Goal: Find specific page/section: Find specific page/section

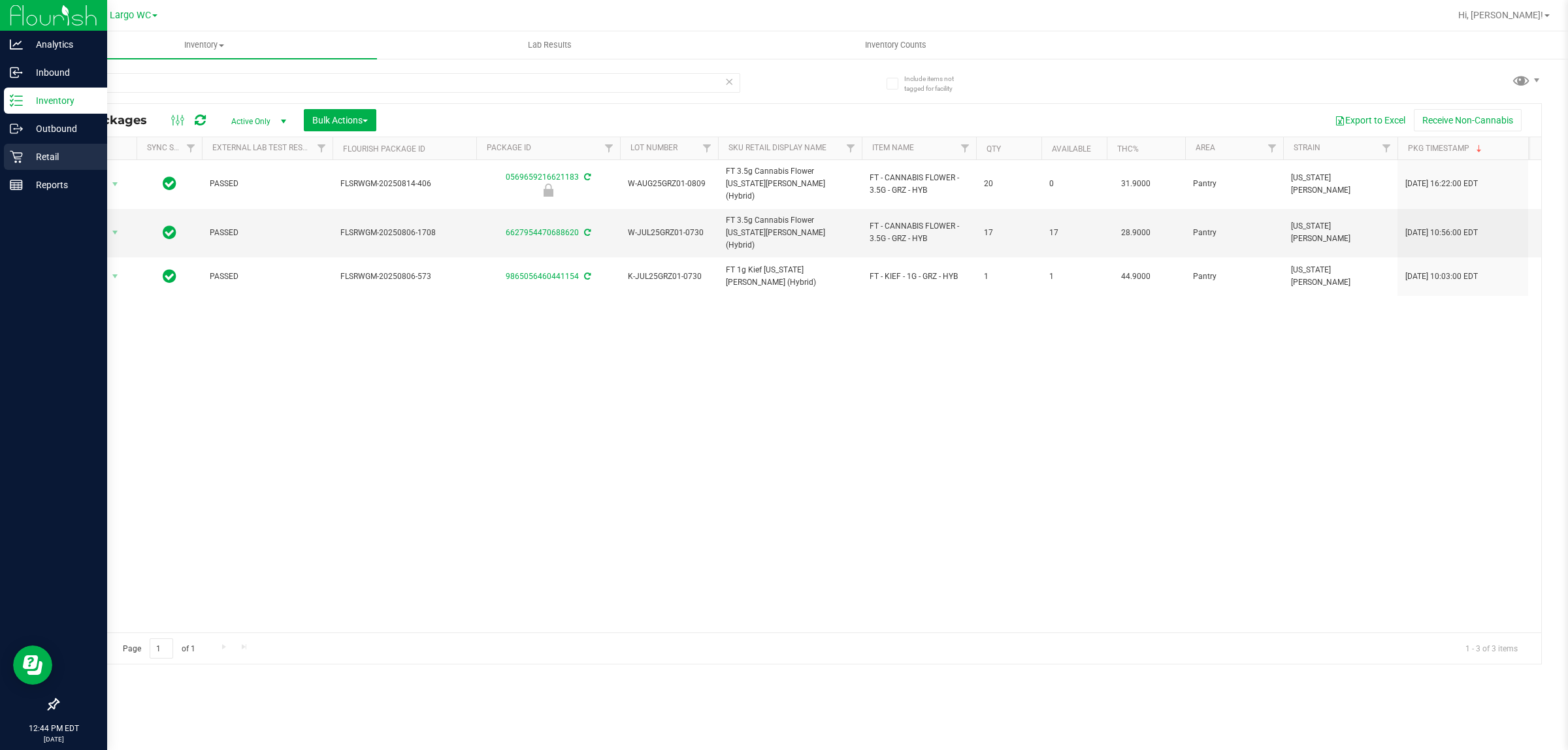
click at [12, 159] on icon at bounding box center [17, 157] width 13 height 13
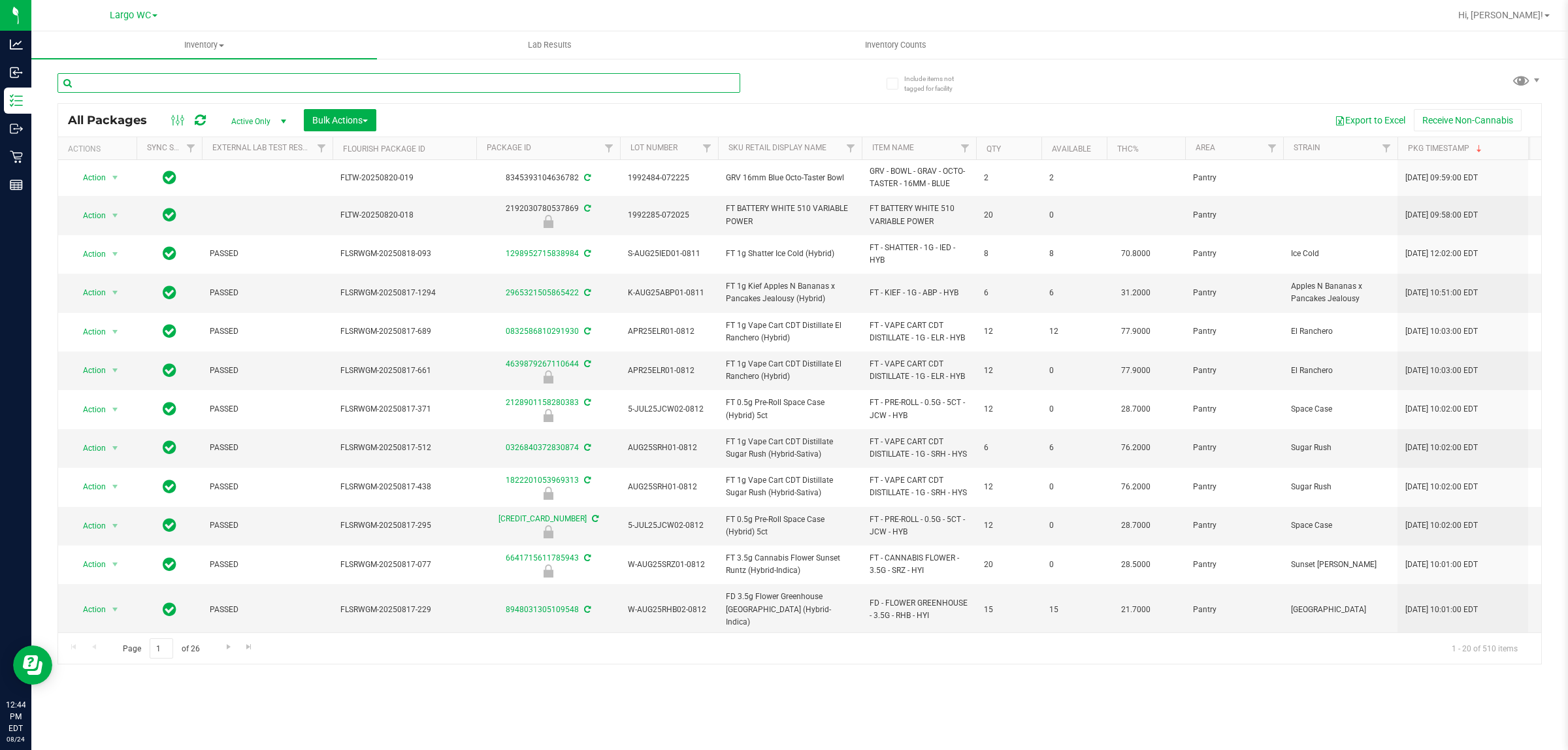
click at [343, 90] on input "text" at bounding box center [399, 82] width 683 height 20
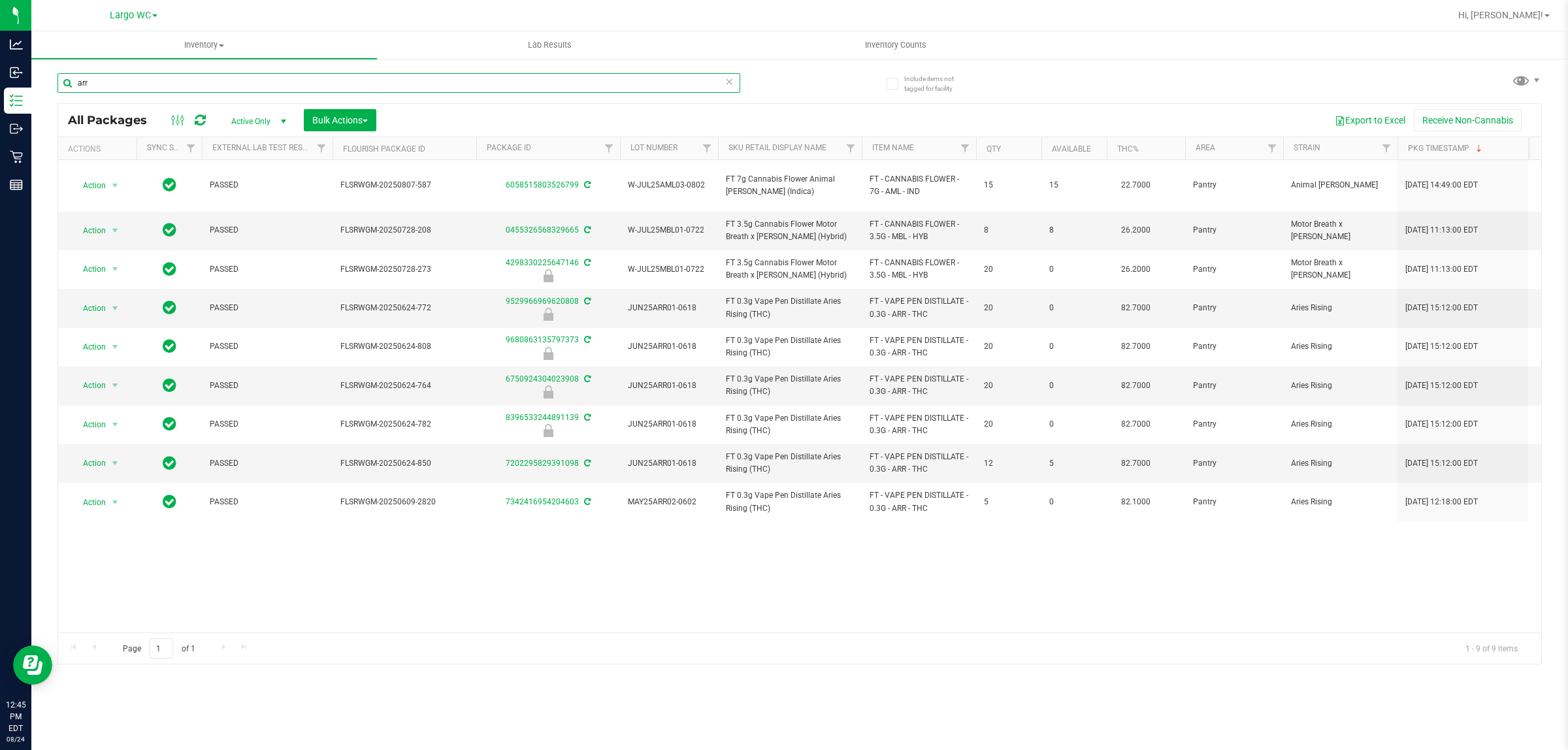
type input "arr"
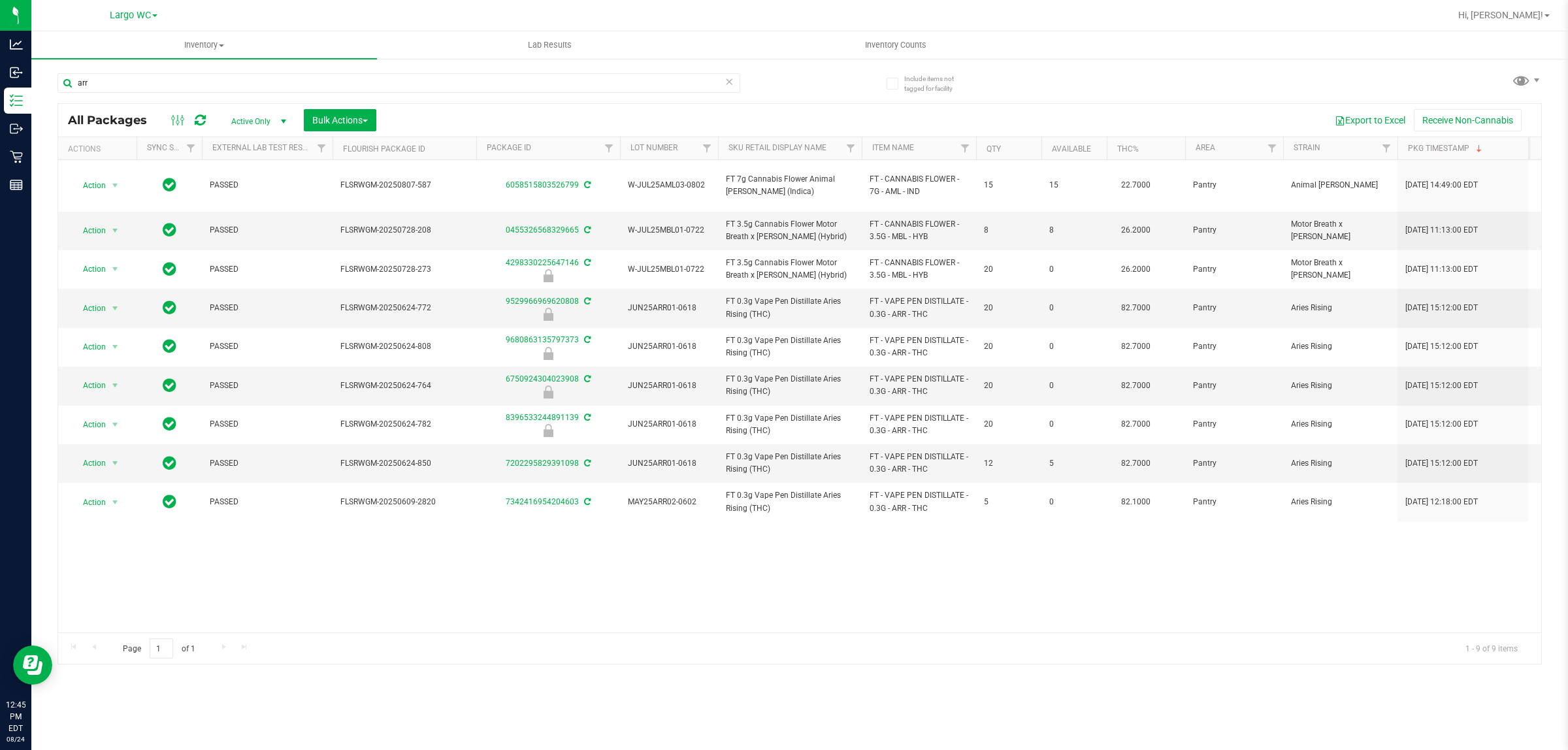
click at [1363, 586] on div "Action Action Adjust qty Create package Edit attributes Global inventory Locate…" at bounding box center [799, 396] width 1483 height 472
